Goal: Information Seeking & Learning: Compare options

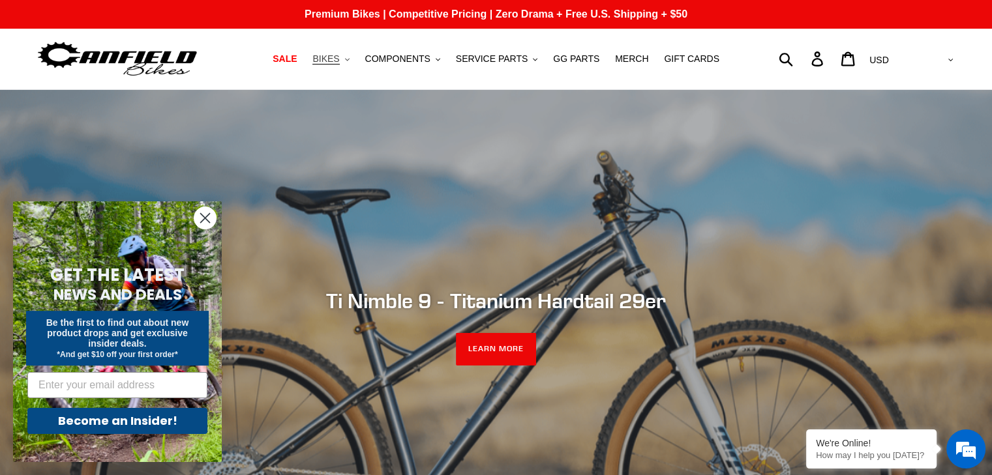
click at [355, 57] on button "BIKES .cls-1{fill:#231f20}" at bounding box center [331, 59] width 50 height 18
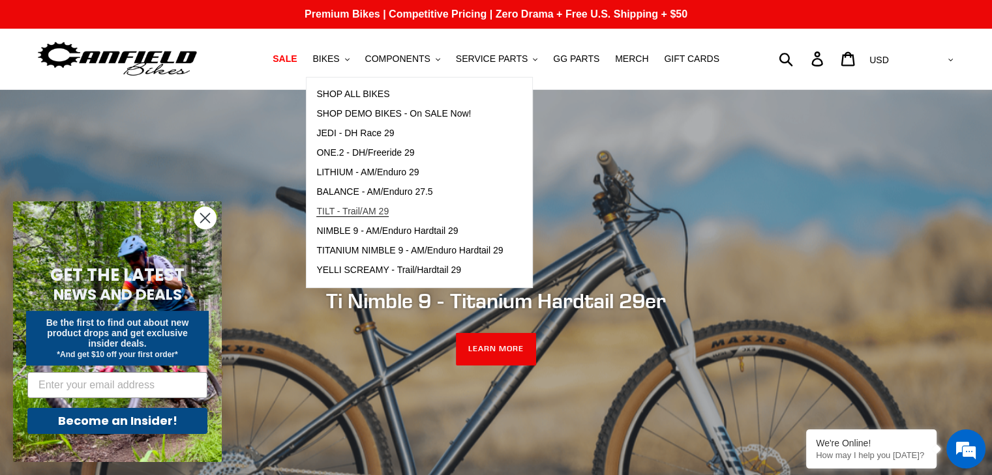
click at [366, 207] on span "TILT - Trail/AM 29" at bounding box center [352, 211] width 72 height 11
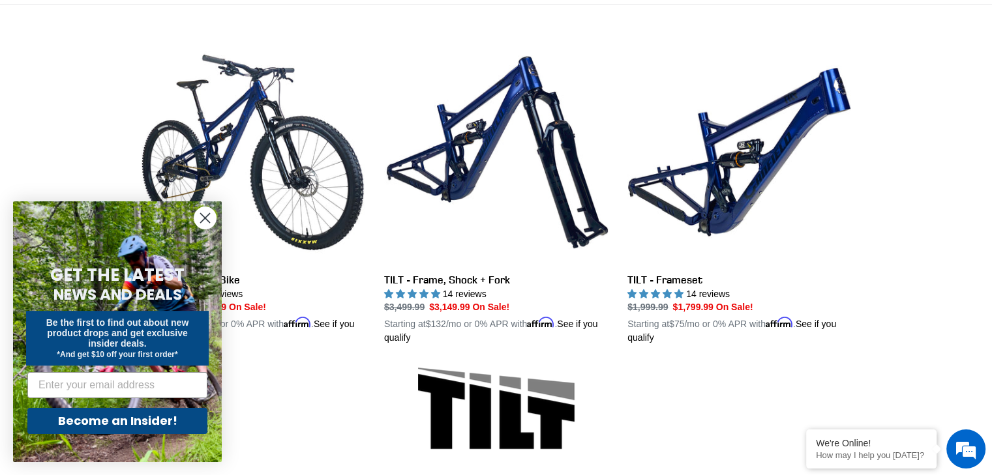
scroll to position [342, 0]
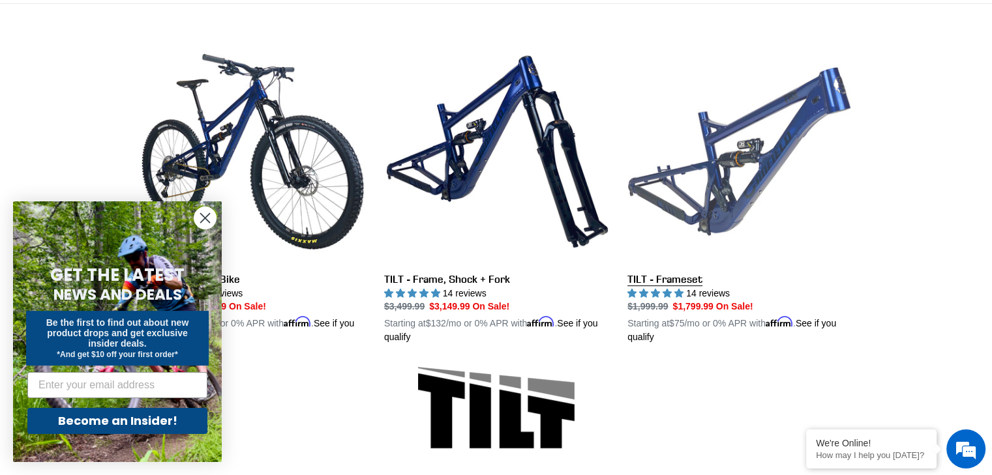
click at [694, 143] on link "TILT - Frameset" at bounding box center [739, 192] width 224 height 305
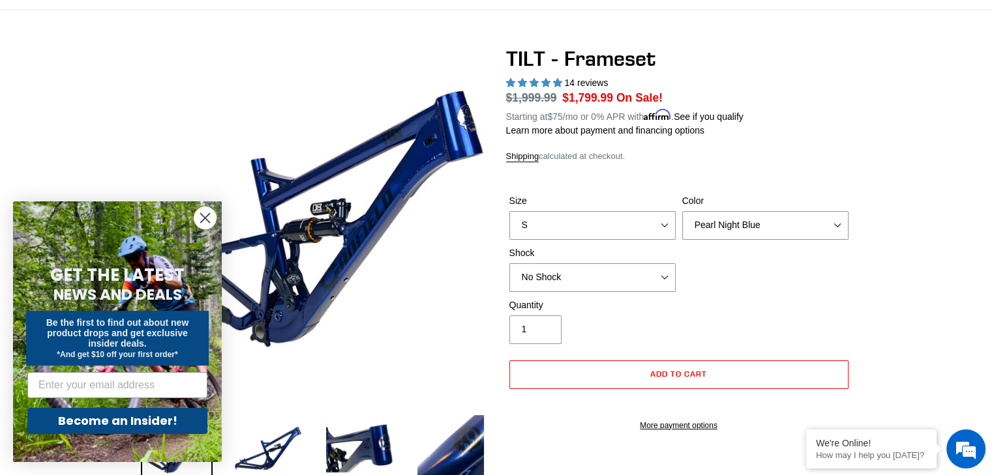
scroll to position [126, 0]
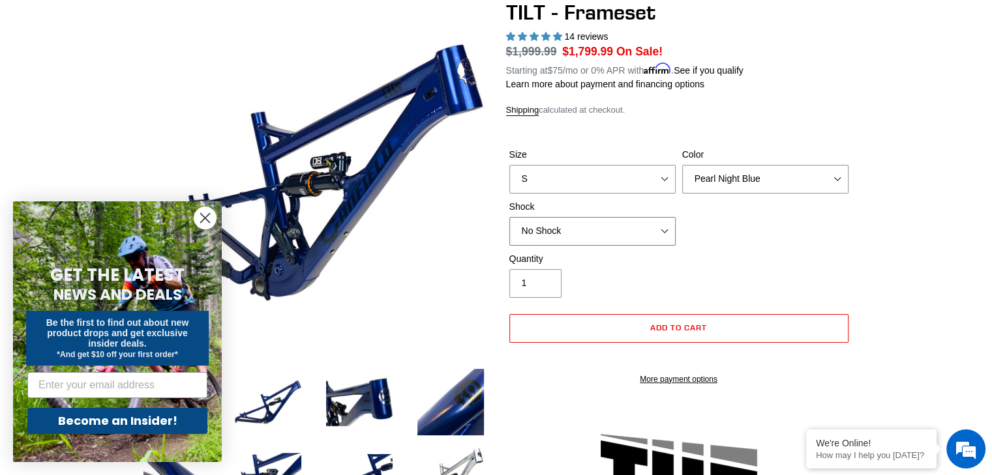
click at [611, 222] on select "No Shock Cane Creek DB Kitsuma Air RockShox Deluxe Ultimate Fox FLOAT X EXT Sto…" at bounding box center [592, 231] width 166 height 29
click at [576, 160] on div "Size S M L XL" at bounding box center [592, 171] width 173 height 46
click at [572, 174] on select "S M L XL" at bounding box center [592, 179] width 166 height 29
select select "L"
click at [509, 165] on select "S M L XL" at bounding box center [592, 179] width 166 height 29
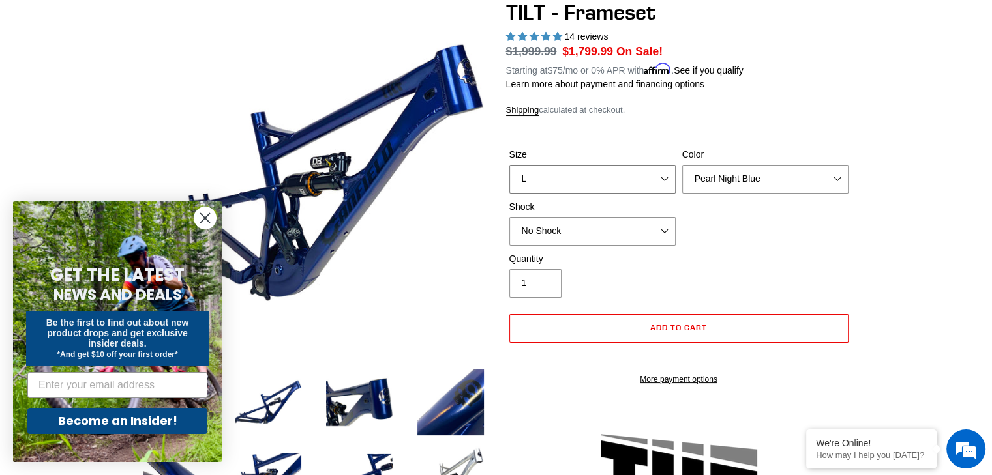
scroll to position [190, 0]
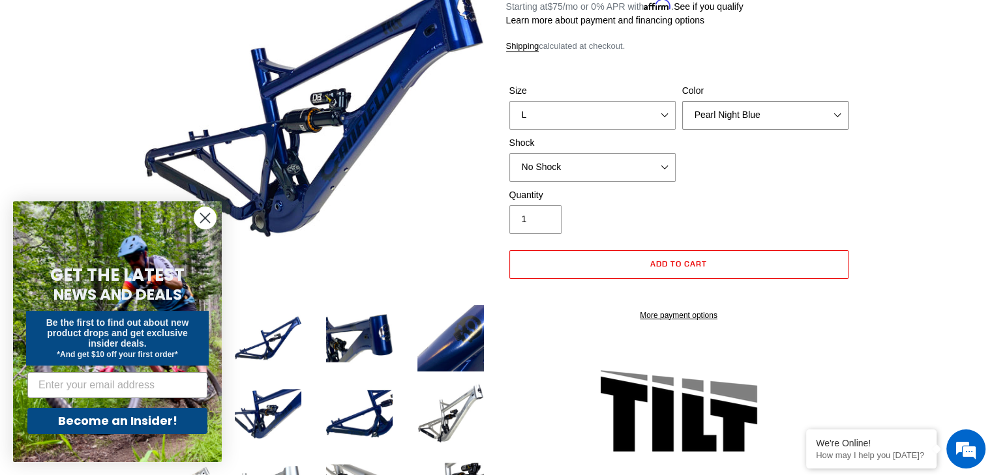
click at [754, 115] on select "Pearl Night Blue Stealth Silver" at bounding box center [765, 115] width 166 height 29
click at [682, 101] on select "Pearl Night Blue Stealth Silver" at bounding box center [765, 115] width 166 height 29
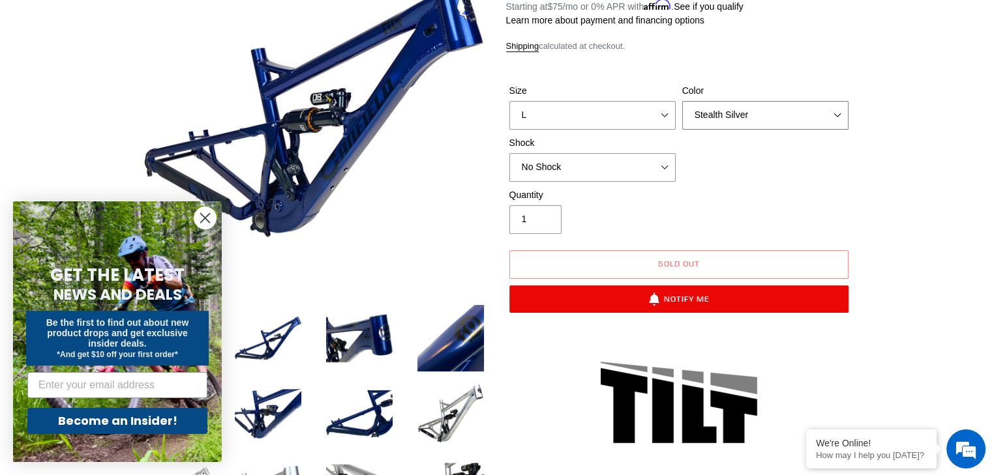
click at [745, 121] on select "Pearl Night Blue Stealth Silver" at bounding box center [765, 115] width 166 height 29
select select "Pearl Night Blue"
click at [682, 101] on select "Pearl Night Blue Stealth Silver" at bounding box center [765, 115] width 166 height 29
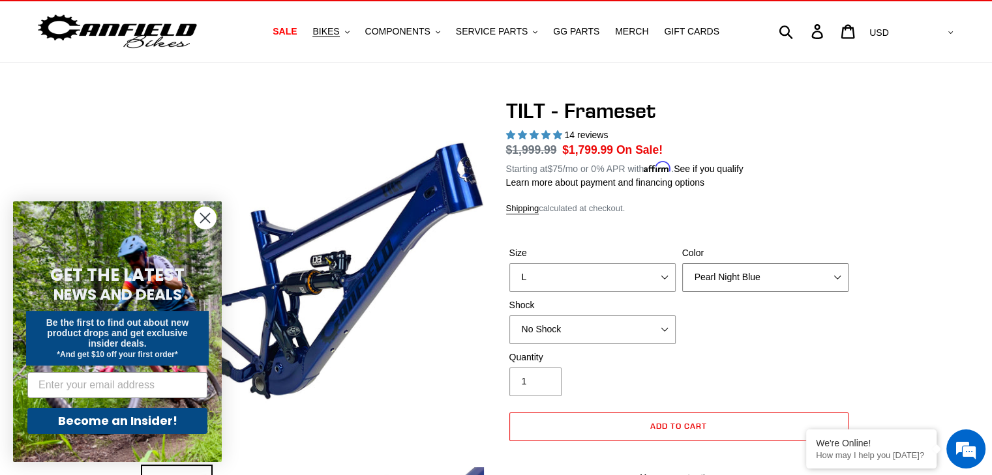
scroll to position [23, 0]
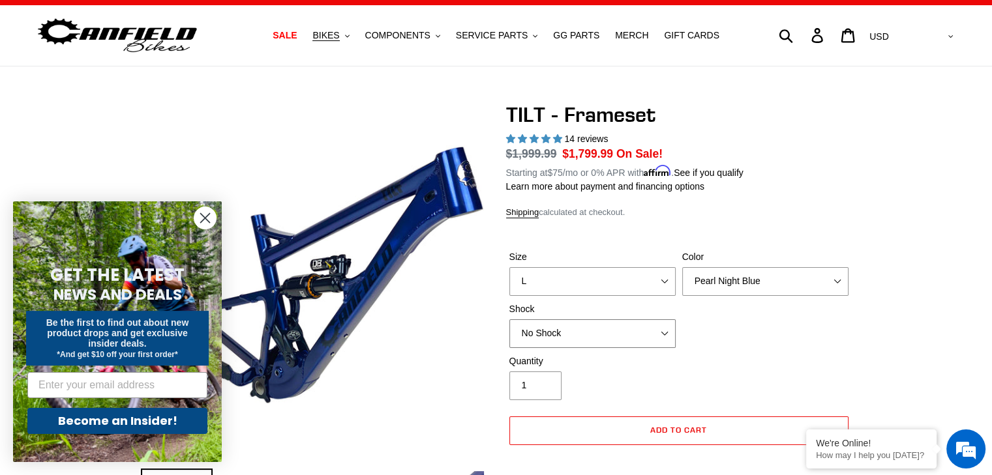
click at [610, 325] on select "No Shock Cane Creek DB Kitsuma Air RockShox Deluxe Ultimate Fox FLOAT X EXT Sto…" at bounding box center [592, 333] width 166 height 29
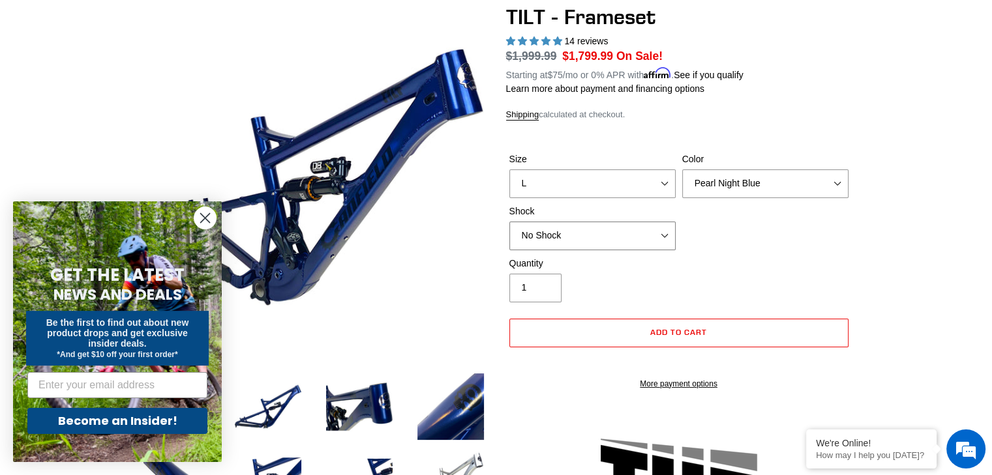
scroll to position [74, 0]
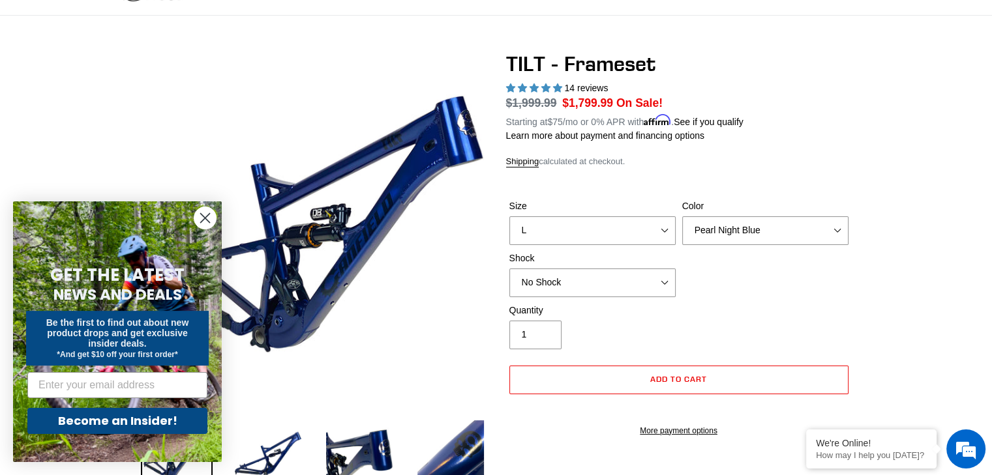
click at [201, 217] on circle "Close dialog" at bounding box center [205, 218] width 22 height 22
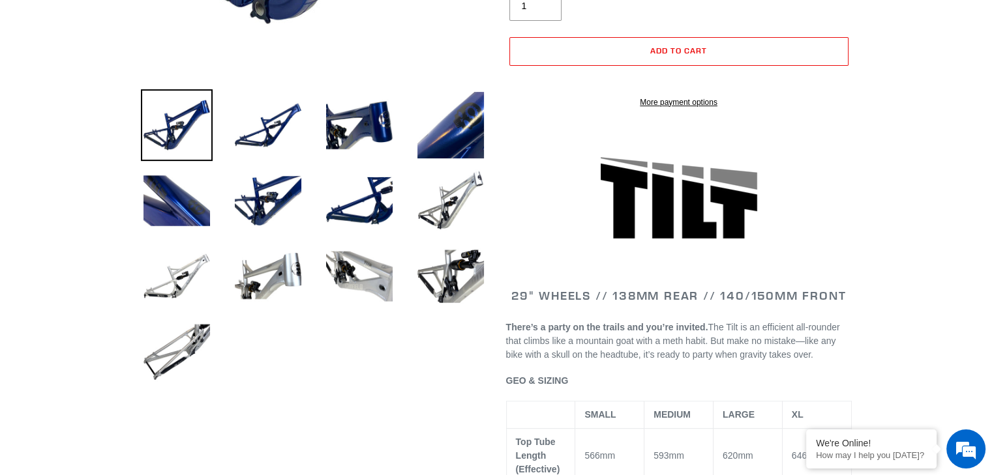
scroll to position [0, 0]
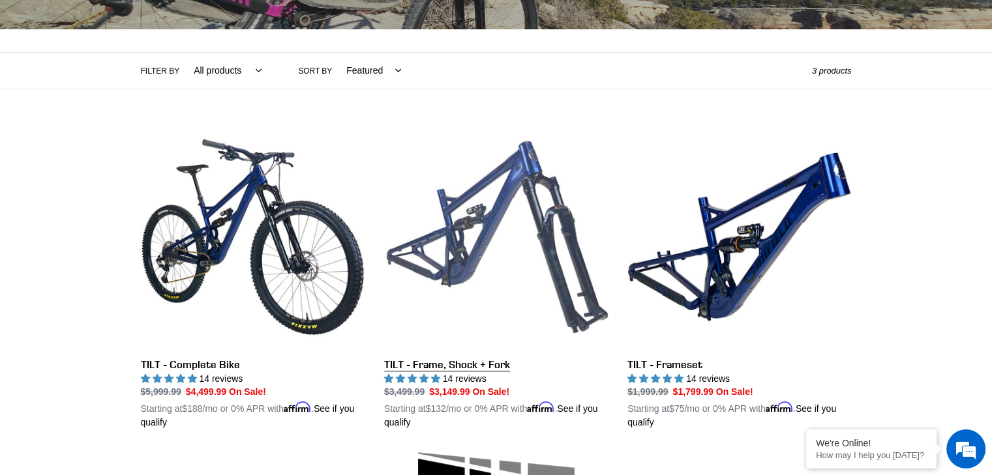
scroll to position [258, 0]
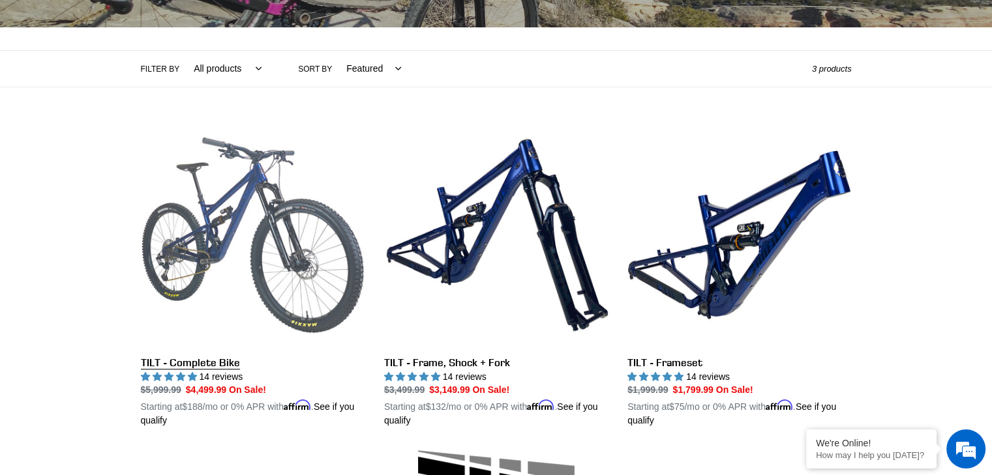
click at [288, 200] on link "TILT - Complete Bike" at bounding box center [253, 275] width 224 height 305
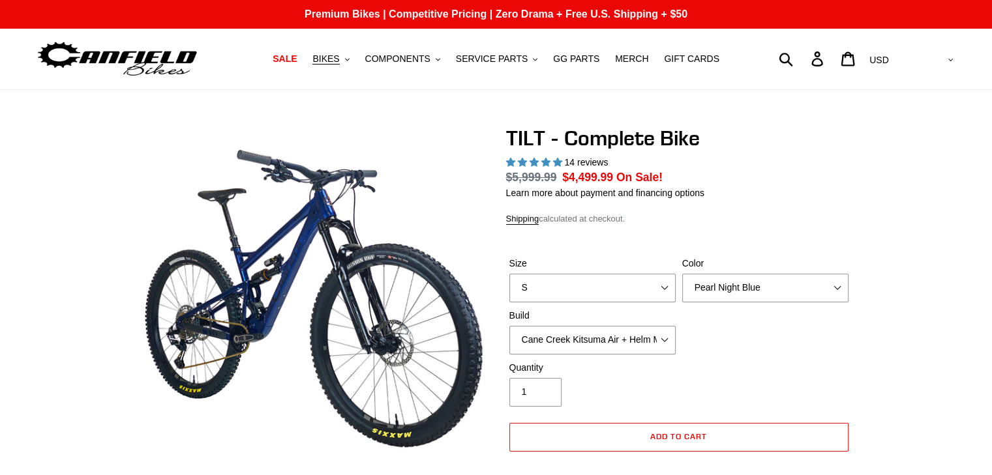
scroll to position [283, 0]
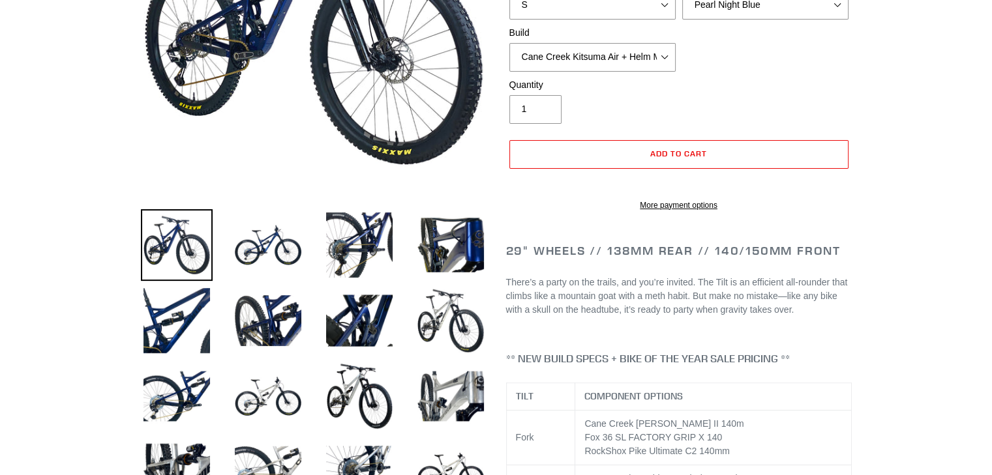
select select "highest-rating"
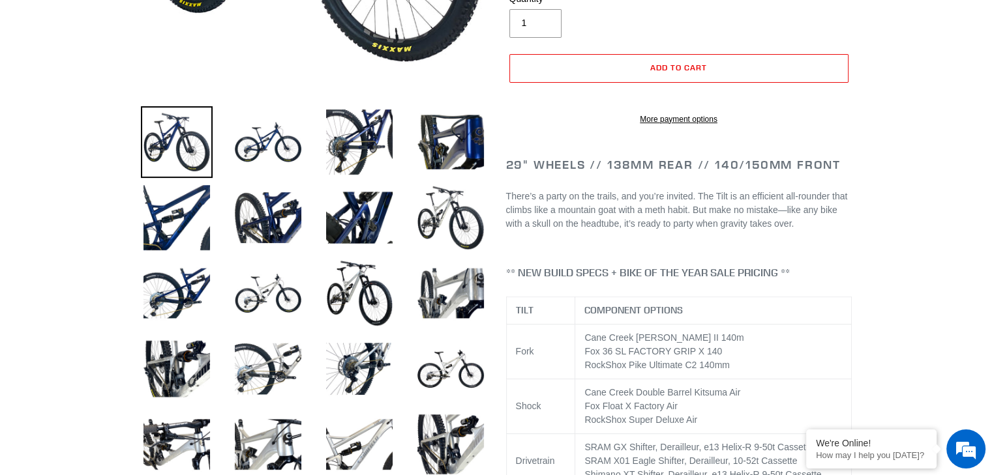
scroll to position [0, 0]
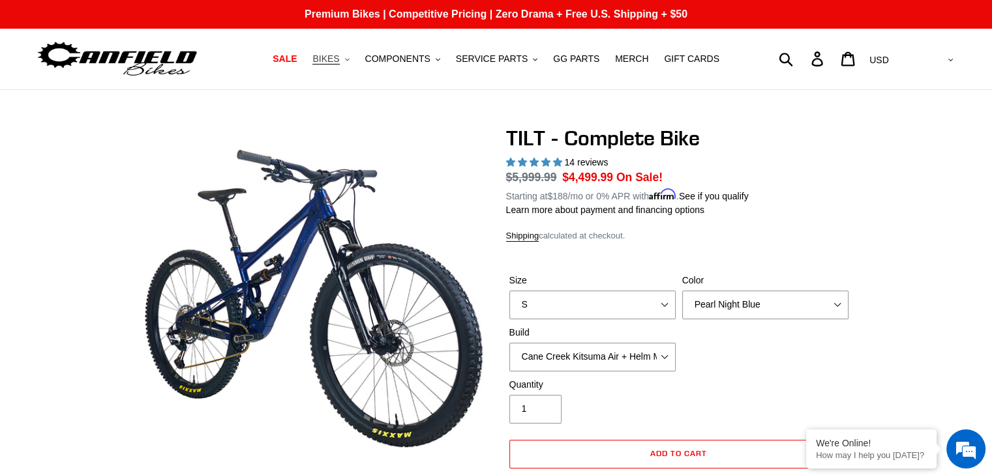
click at [355, 63] on button "BIKES .cls-1{fill:#231f20}" at bounding box center [331, 59] width 50 height 18
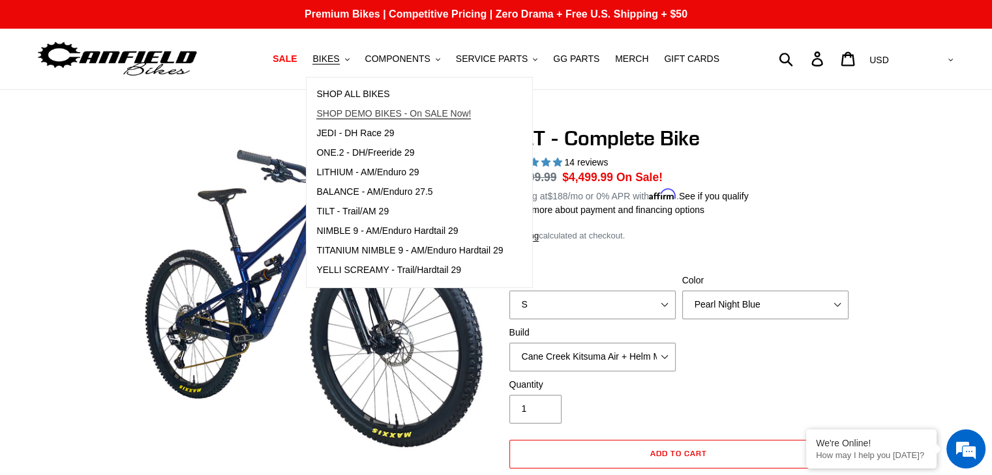
click at [382, 115] on span "SHOP DEMO BIKES - On SALE Now!" at bounding box center [393, 113] width 154 height 11
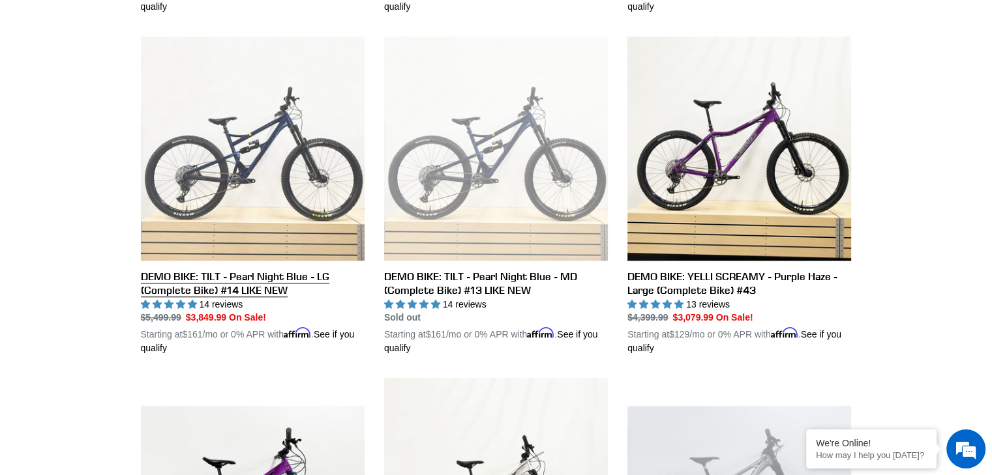
click at [269, 129] on link "DEMO BIKE: TILT - Pearl Night Blue - LG (Complete Bike) #14 LIKE NEW" at bounding box center [253, 196] width 224 height 319
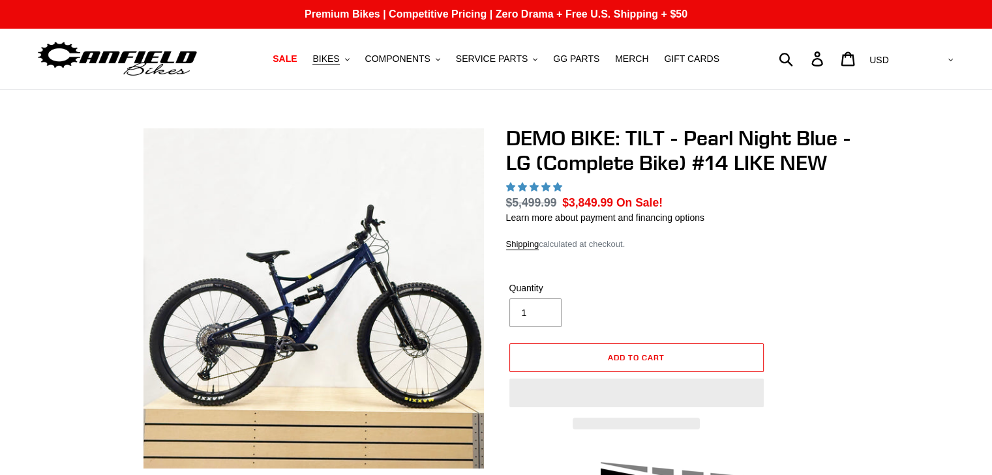
select select "highest-rating"
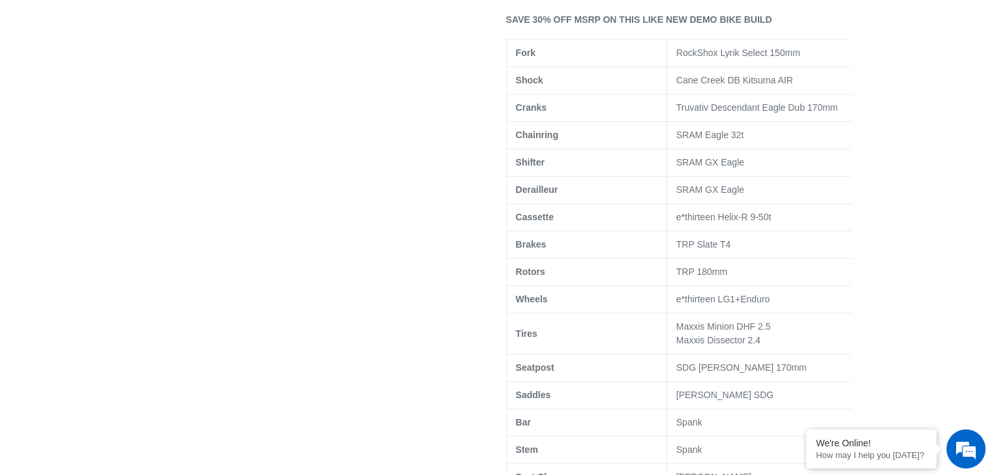
scroll to position [722, 0]
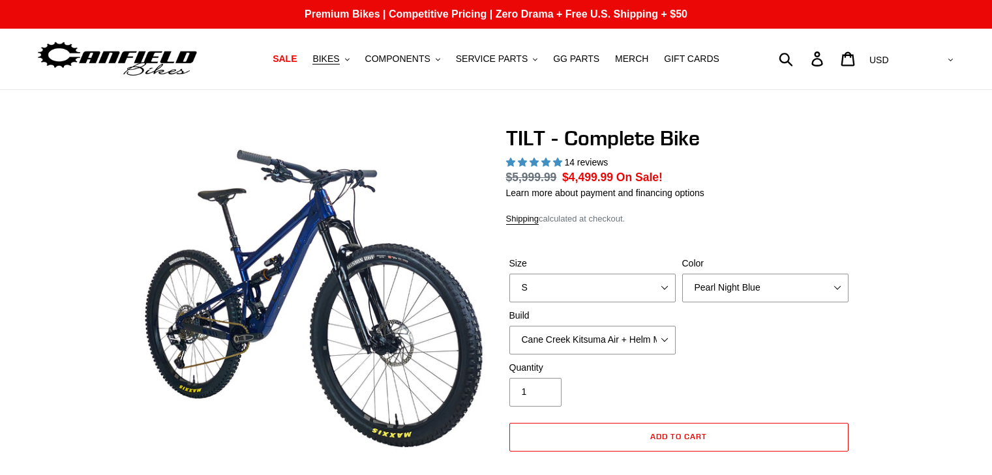
select select "highest-rating"
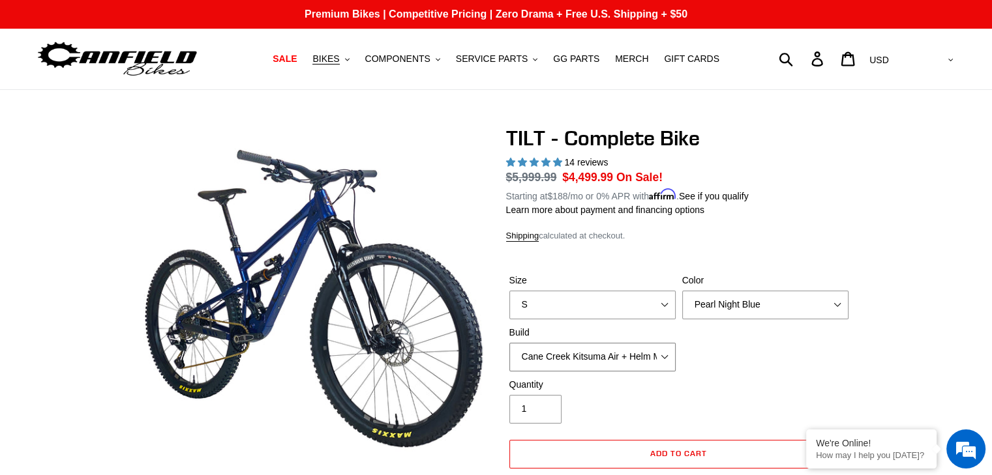
click at [653, 357] on select "Cane Creek Kitsuma Air + Helm MKII 140 + SRAM GX Cane Creek Kitsuma Air + Helm …" at bounding box center [592, 357] width 166 height 29
click at [509, 343] on select "Cane Creek Kitsuma Air + Helm MKII 140 + SRAM GX Cane Creek Kitsuma Air + Helm …" at bounding box center [592, 357] width 166 height 29
click at [625, 348] on select "Cane Creek Kitsuma Air + Helm MKII 140 + SRAM GX Cane Creek Kitsuma Air + Helm …" at bounding box center [592, 357] width 166 height 29
click at [509, 343] on select "Cane Creek Kitsuma Air + Helm MKII 140 + SRAM GX Cane Creek Kitsuma Air + Helm …" at bounding box center [592, 357] width 166 height 29
click at [581, 353] on select "Cane Creek Kitsuma Air + Helm MKII 140 + SRAM GX Cane Creek Kitsuma Air + Helm …" at bounding box center [592, 357] width 166 height 29
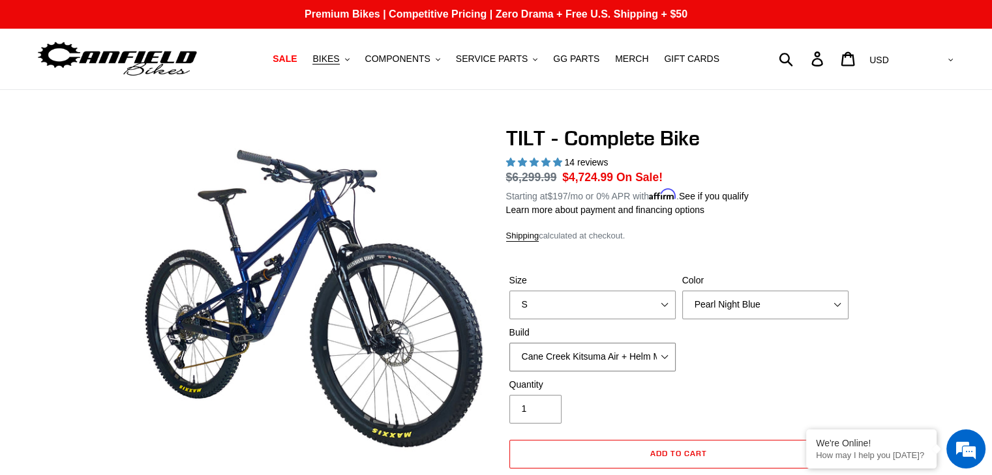
select select "Cane Creek Kitsuma Air + Helm MKII 140 + SRAM XO1"
click at [509, 343] on select "Cane Creek Kitsuma Air + Helm MKII 140 + SRAM GX Cane Creek Kitsuma Air + Helm …" at bounding box center [592, 357] width 166 height 29
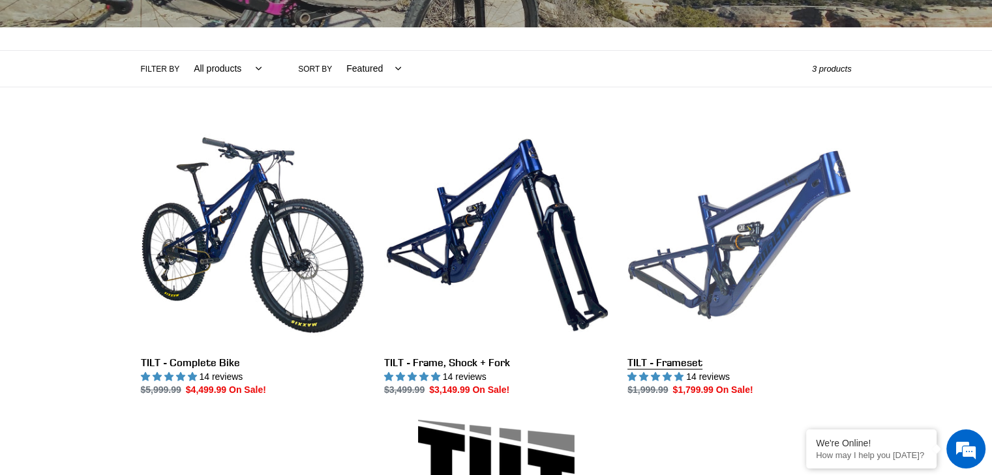
click at [760, 250] on link "TILT - Frameset" at bounding box center [739, 260] width 224 height 274
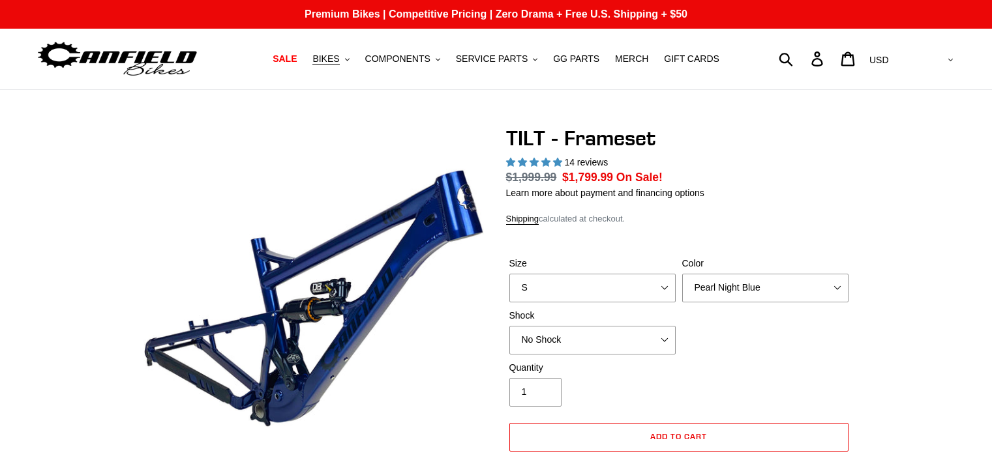
select select "highest-rating"
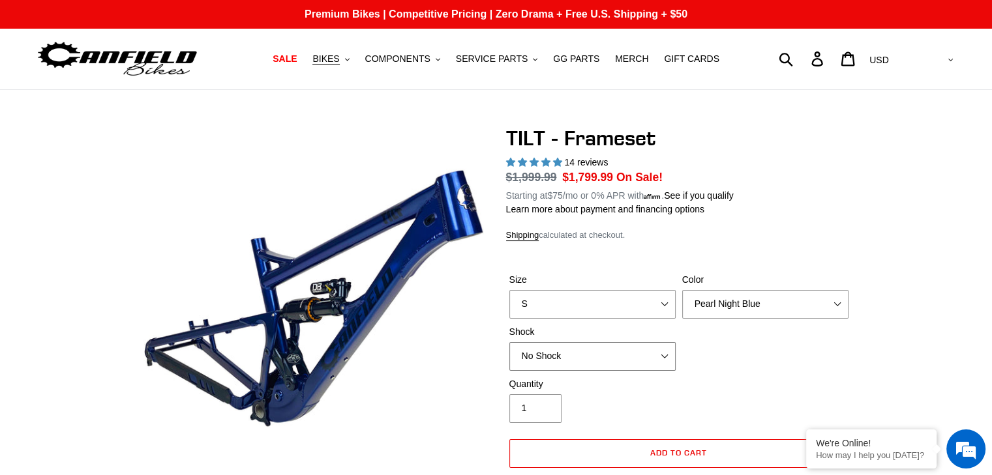
click at [566, 340] on div "Shock No Shock Cane Creek DB Kitsuma Air RockShox Deluxe Ultimate Fox FLOAT X E…" at bounding box center [592, 348] width 173 height 46
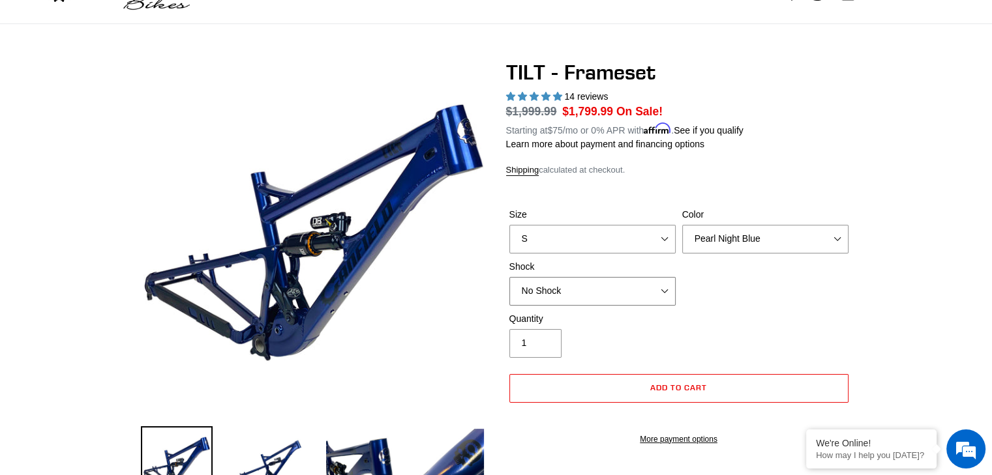
scroll to position [66, 0]
click at [575, 289] on select "No Shock Cane Creek DB Kitsuma Air RockShox Deluxe Ultimate Fox FLOAT X EXT Sto…" at bounding box center [592, 290] width 166 height 29
select select "Fox FLOAT X"
click at [509, 276] on select "No Shock Cane Creek DB Kitsuma Air RockShox Deluxe Ultimate Fox FLOAT X EXT Sto…" at bounding box center [592, 290] width 166 height 29
click at [617, 239] on select "S M L XL" at bounding box center [592, 238] width 166 height 29
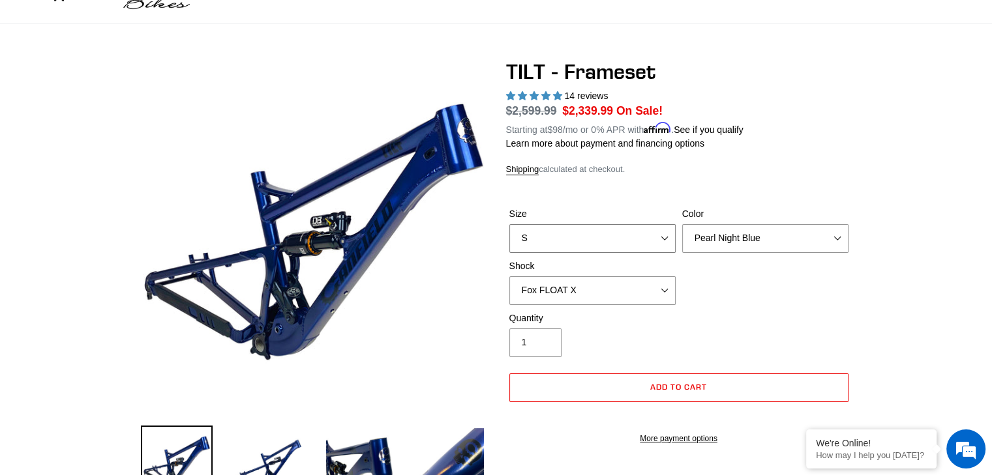
select select "L"
click at [509, 224] on select "S M L XL" at bounding box center [592, 238] width 166 height 29
